Goal: Transaction & Acquisition: Purchase product/service

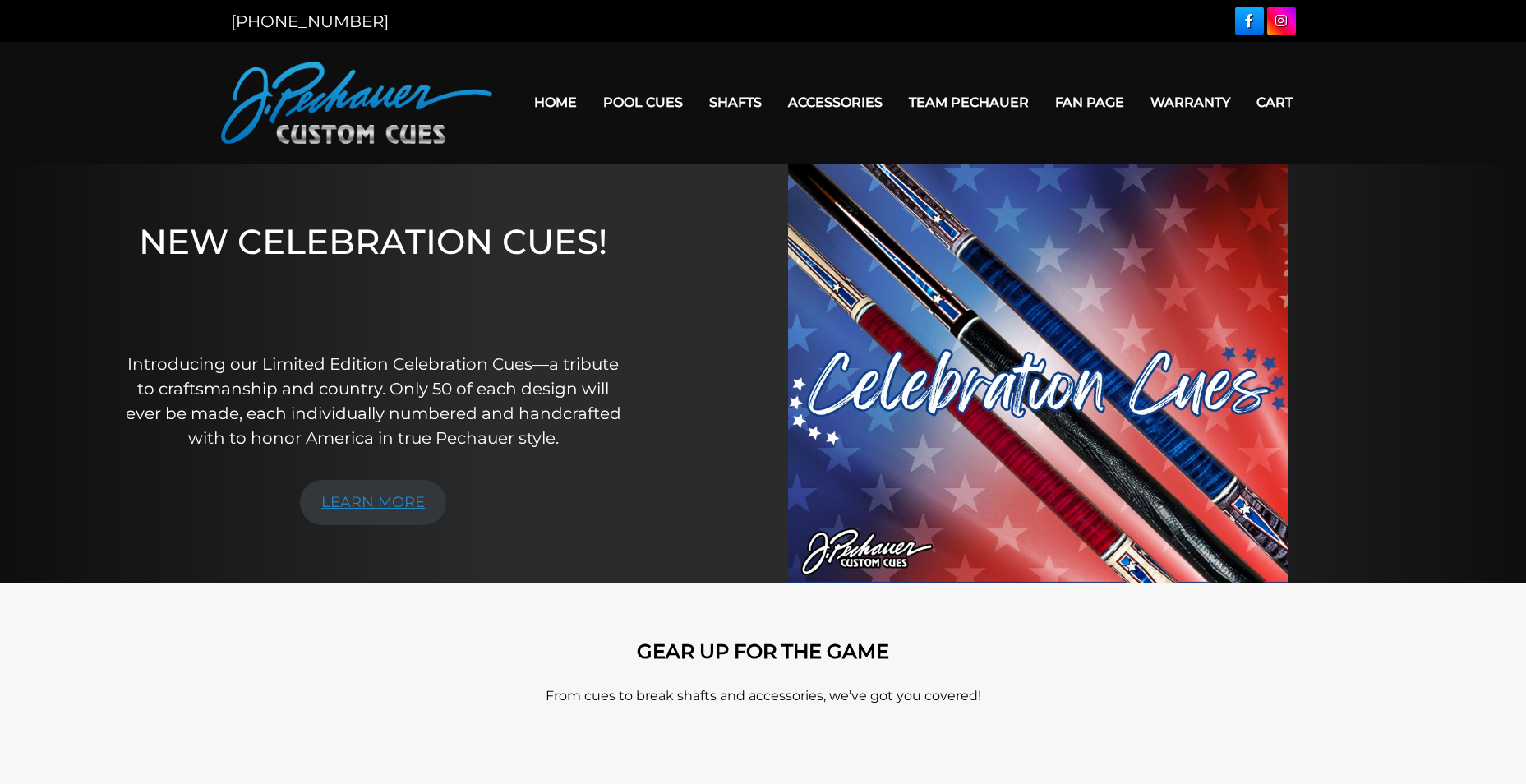
click at [383, 504] on link "LEARN MORE" at bounding box center [373, 503] width 146 height 45
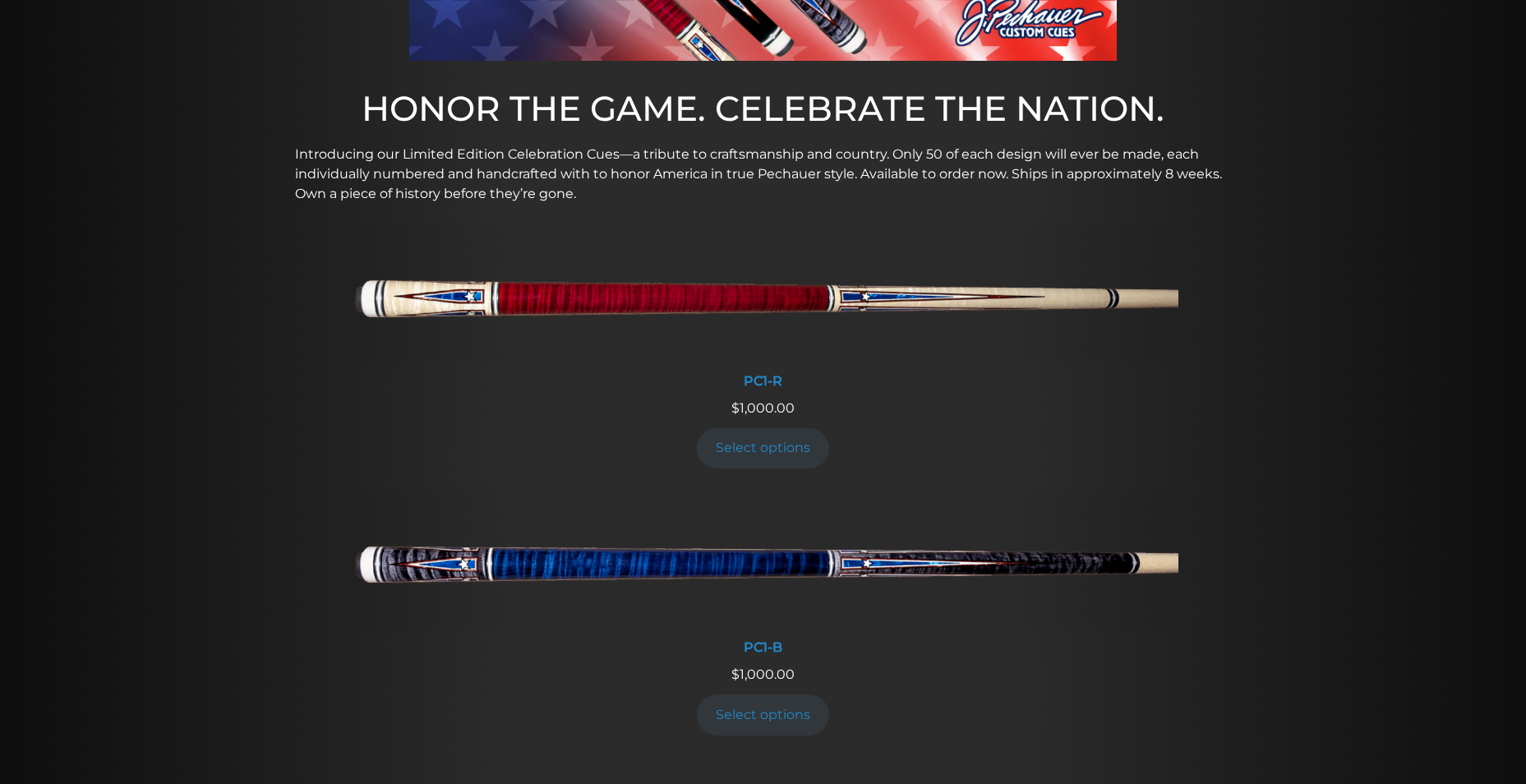
scroll to position [498, 0]
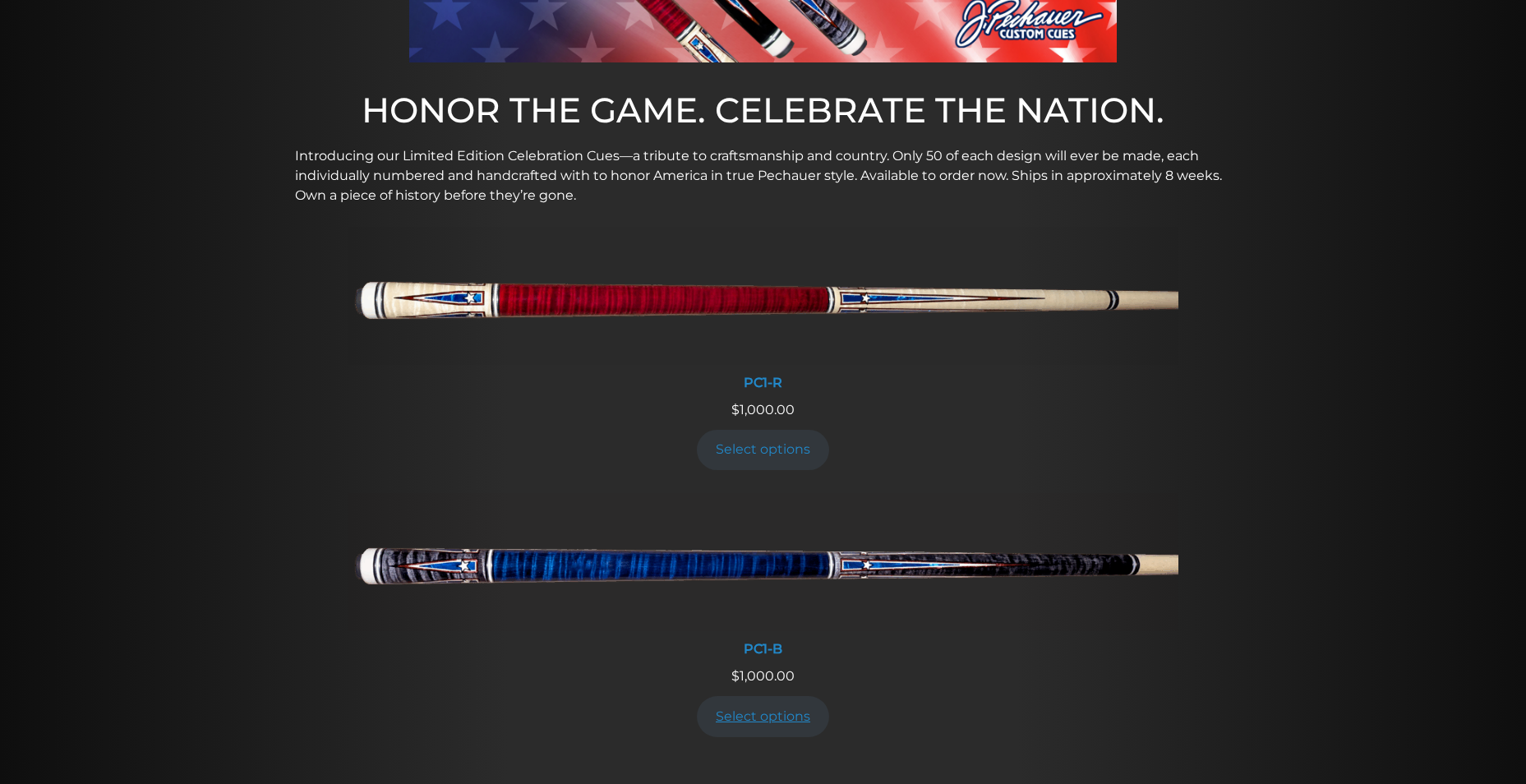
click at [756, 709] on link "Select options" at bounding box center [763, 715] width 133 height 40
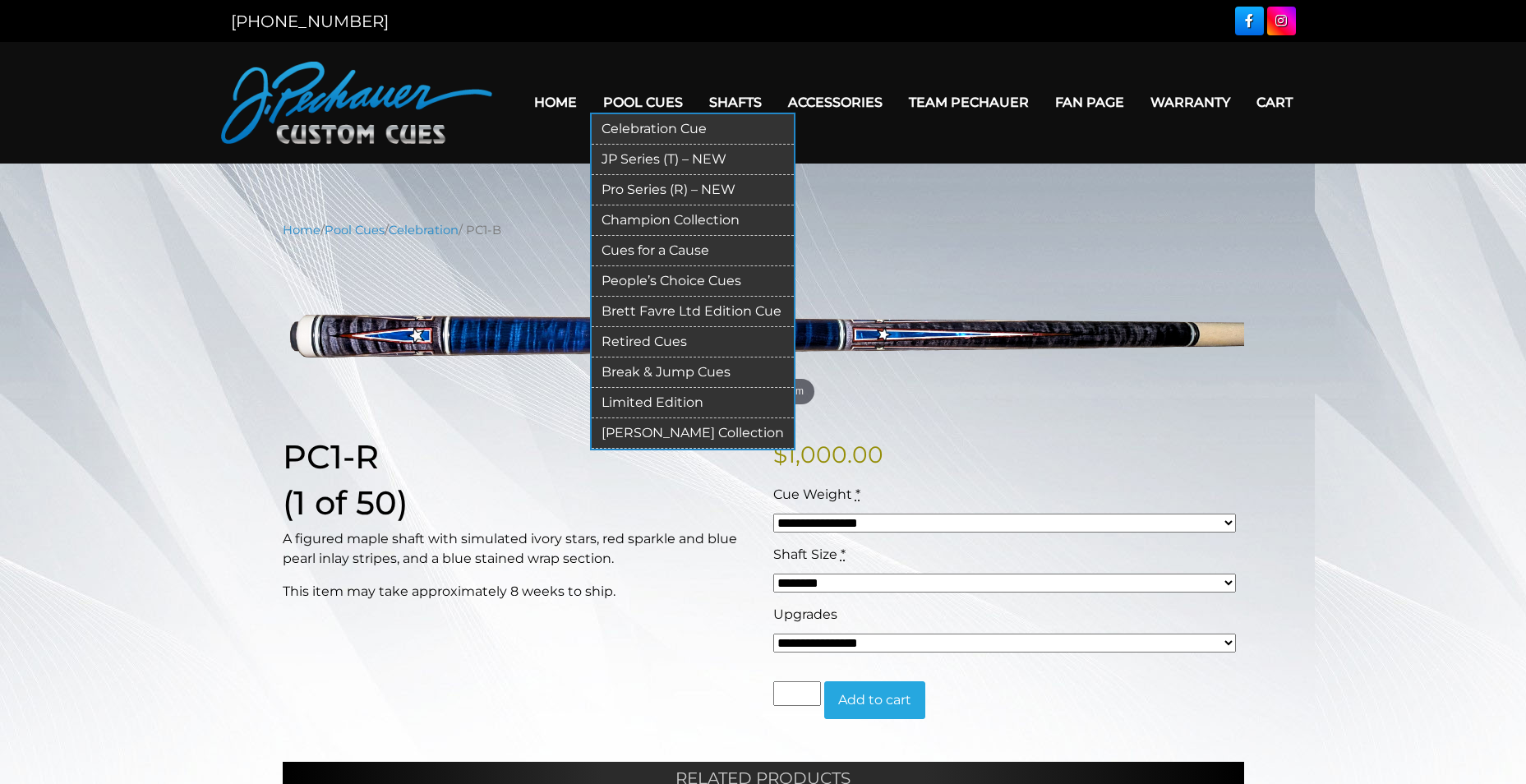
click at [646, 191] on link "Pro Series (R) – NEW" at bounding box center [692, 190] width 202 height 30
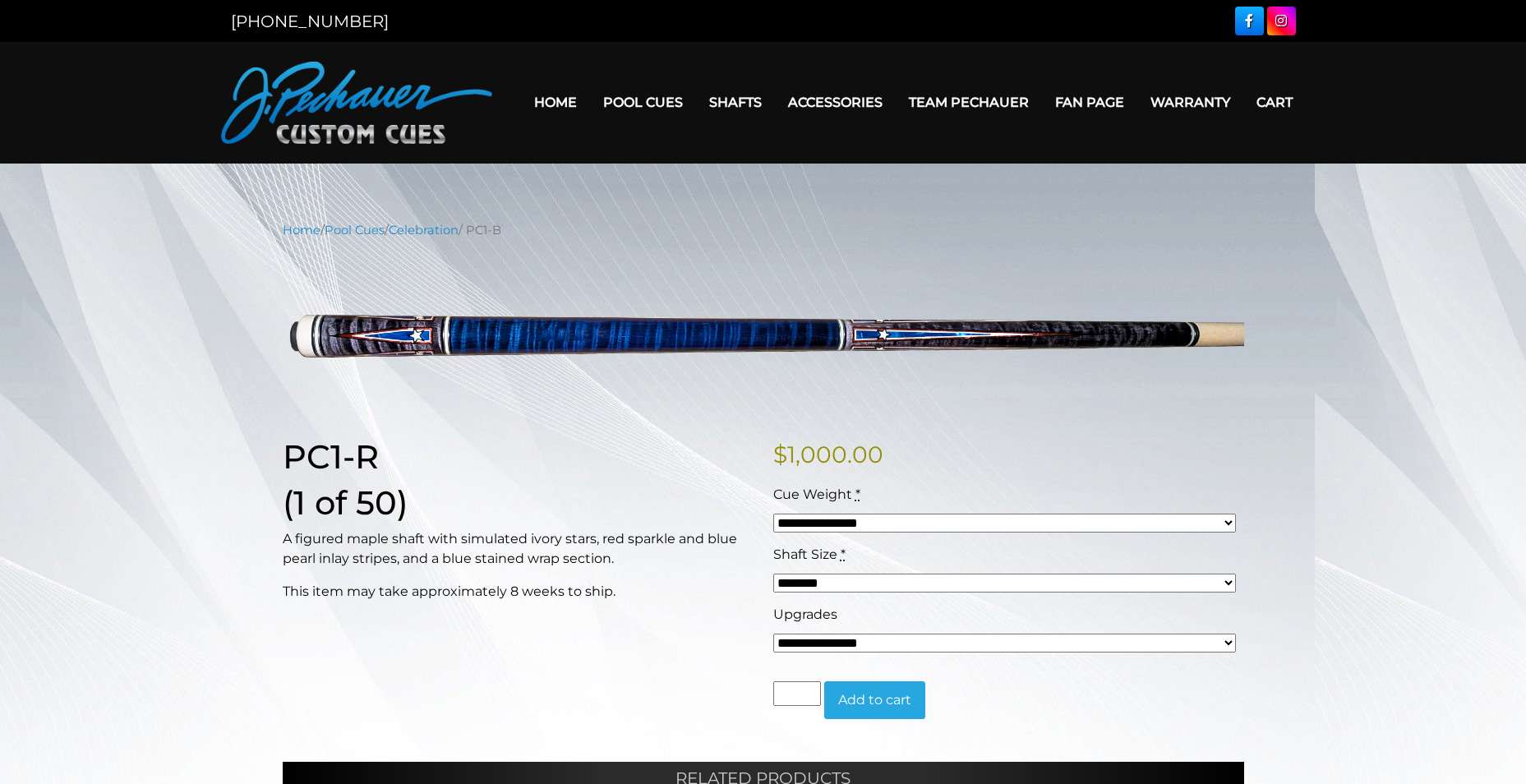
click at [563, 104] on link "Home" at bounding box center [555, 102] width 69 height 42
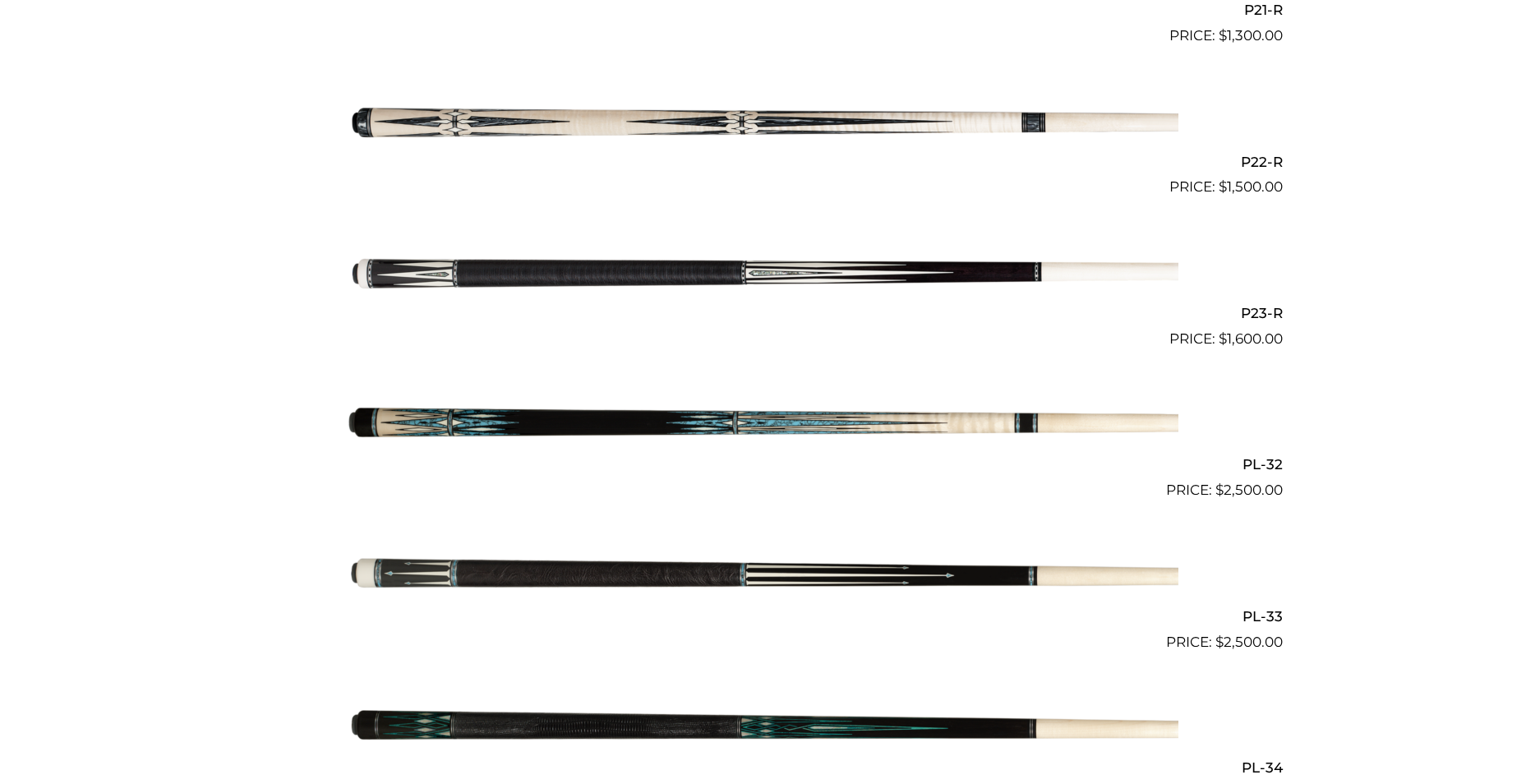
scroll to position [3726, 0]
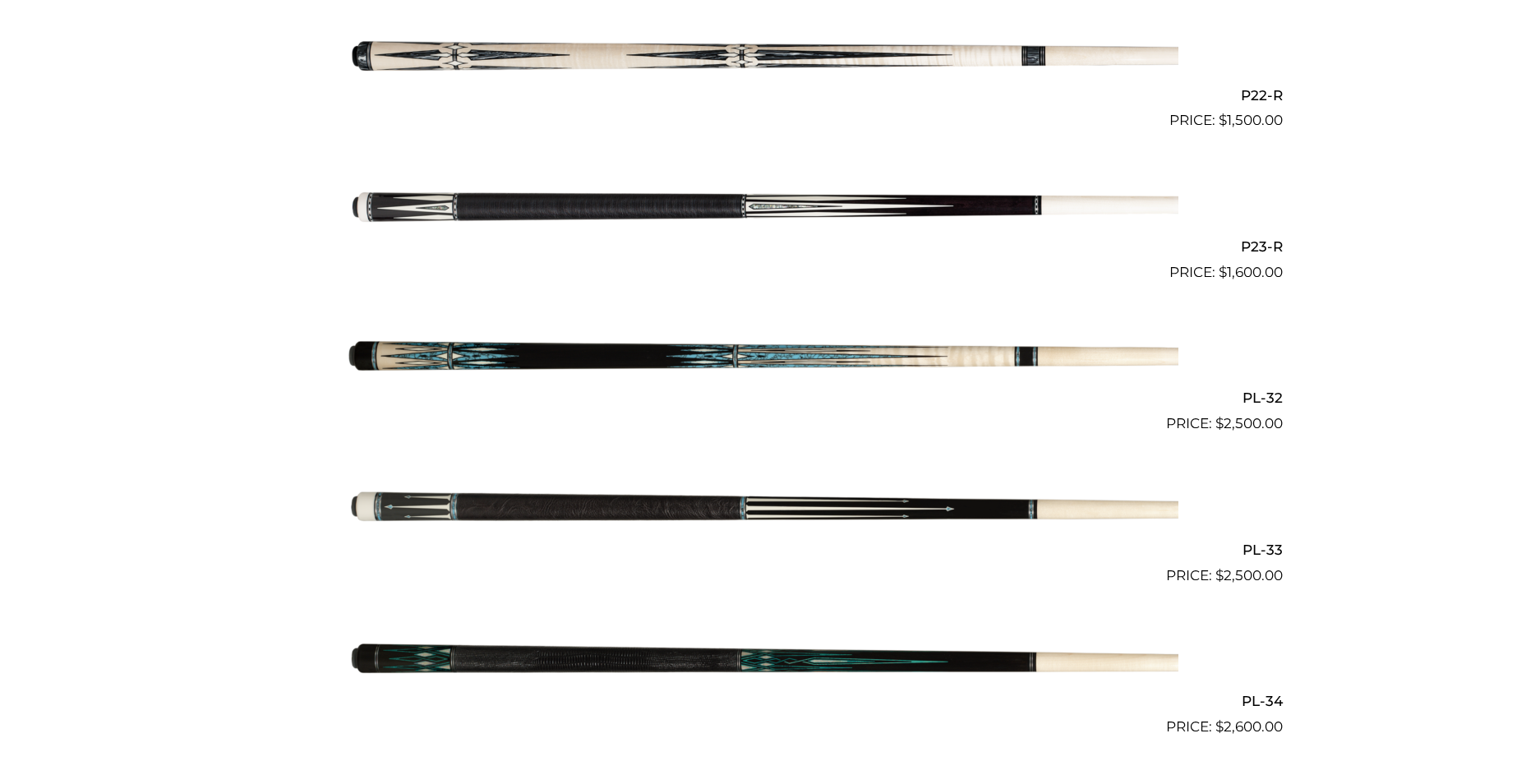
click at [741, 352] on img at bounding box center [763, 359] width 830 height 138
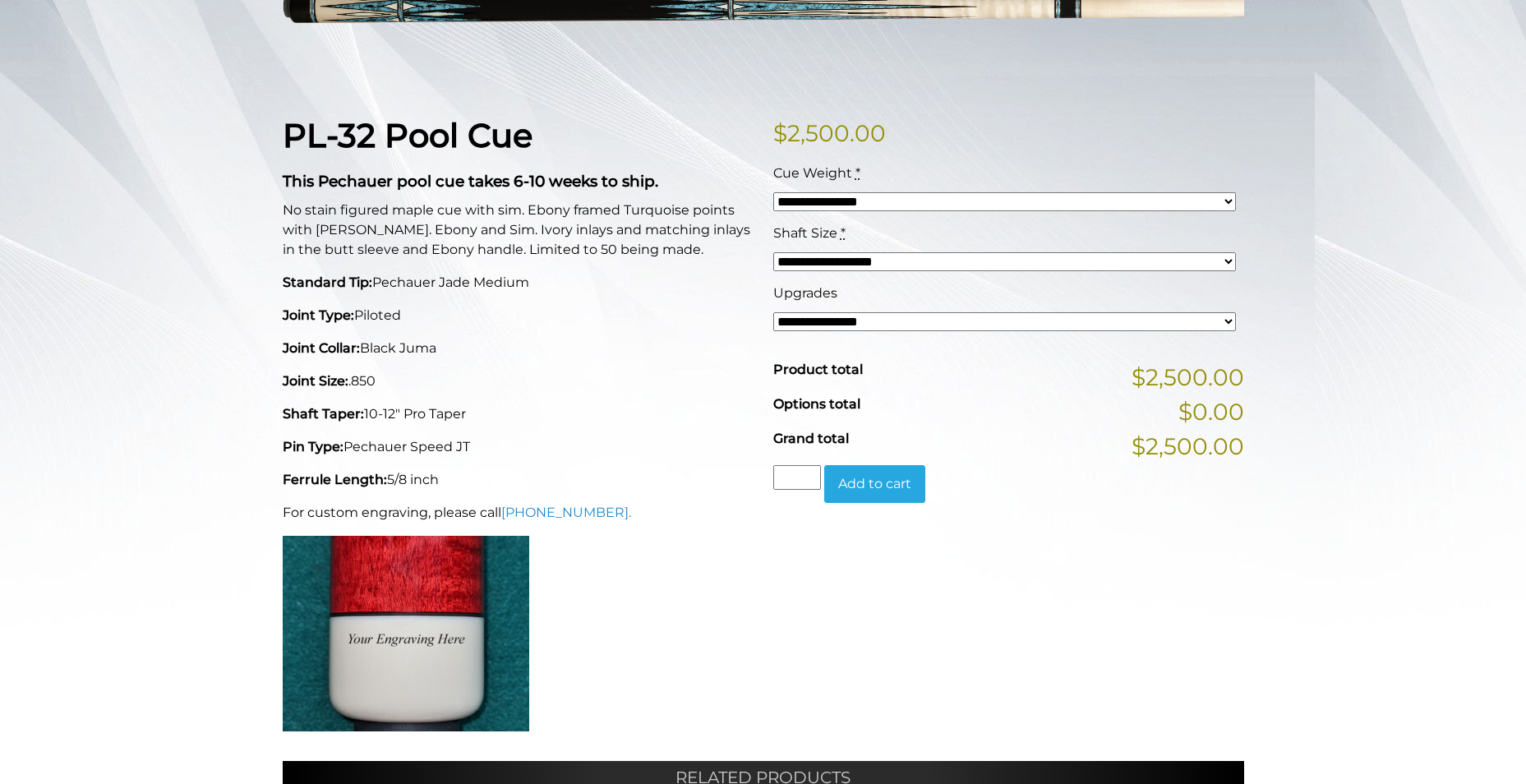
scroll to position [328, 0]
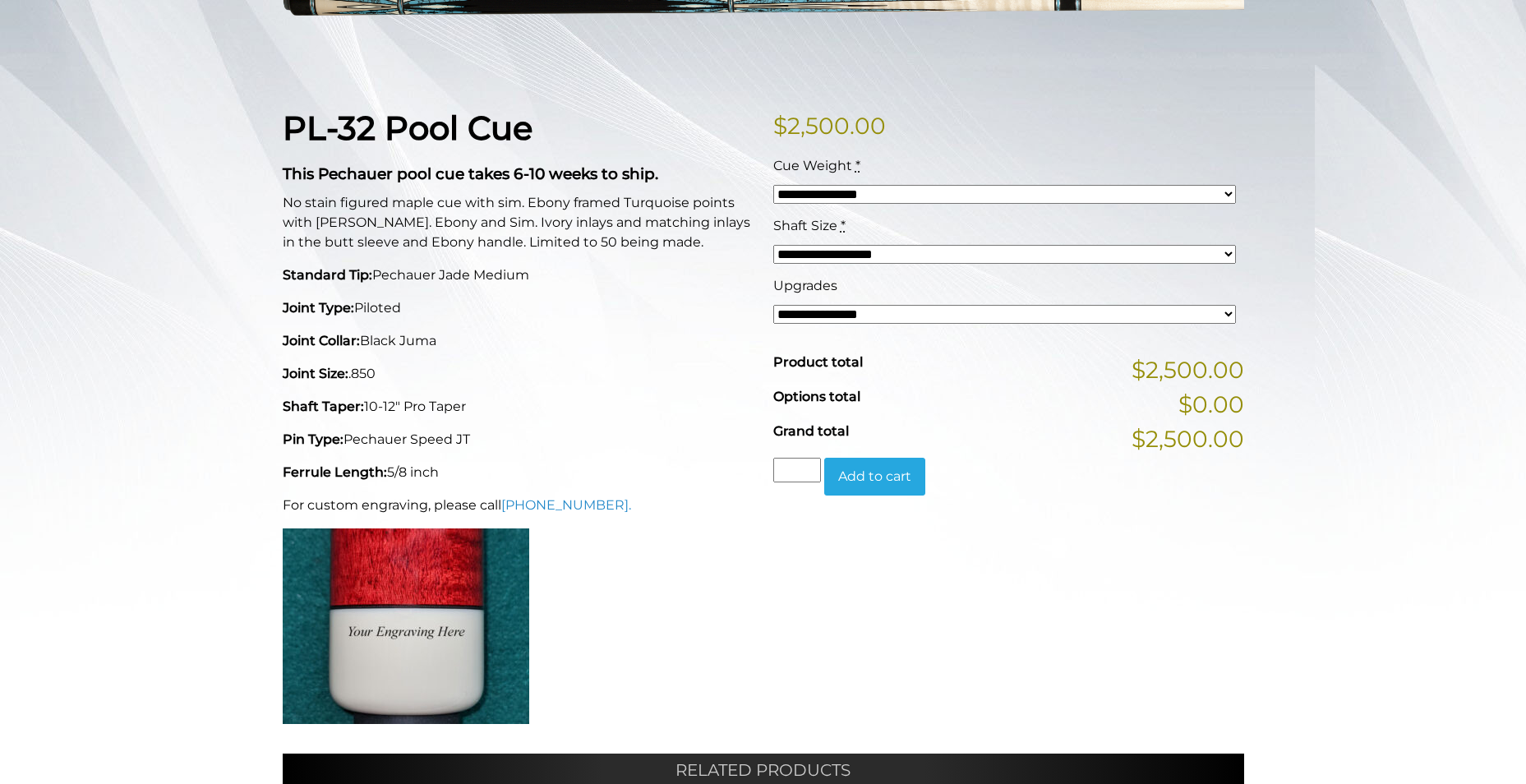
click at [1231, 312] on select "**********" at bounding box center [1004, 314] width 463 height 19
click at [1363, 284] on div "**********" at bounding box center [763, 482] width 1526 height 1179
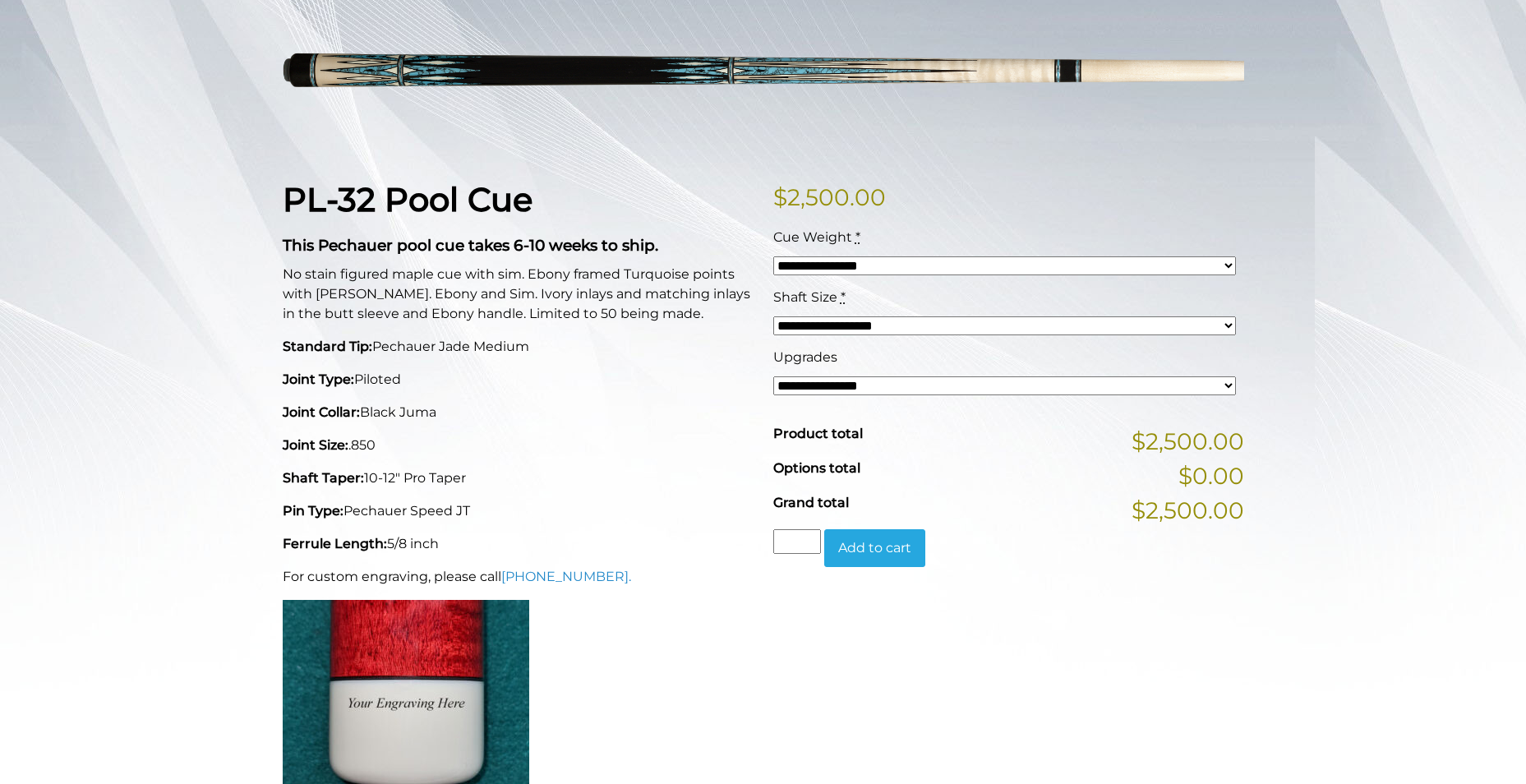
scroll to position [254, 0]
